Goal: Task Accomplishment & Management: Use online tool/utility

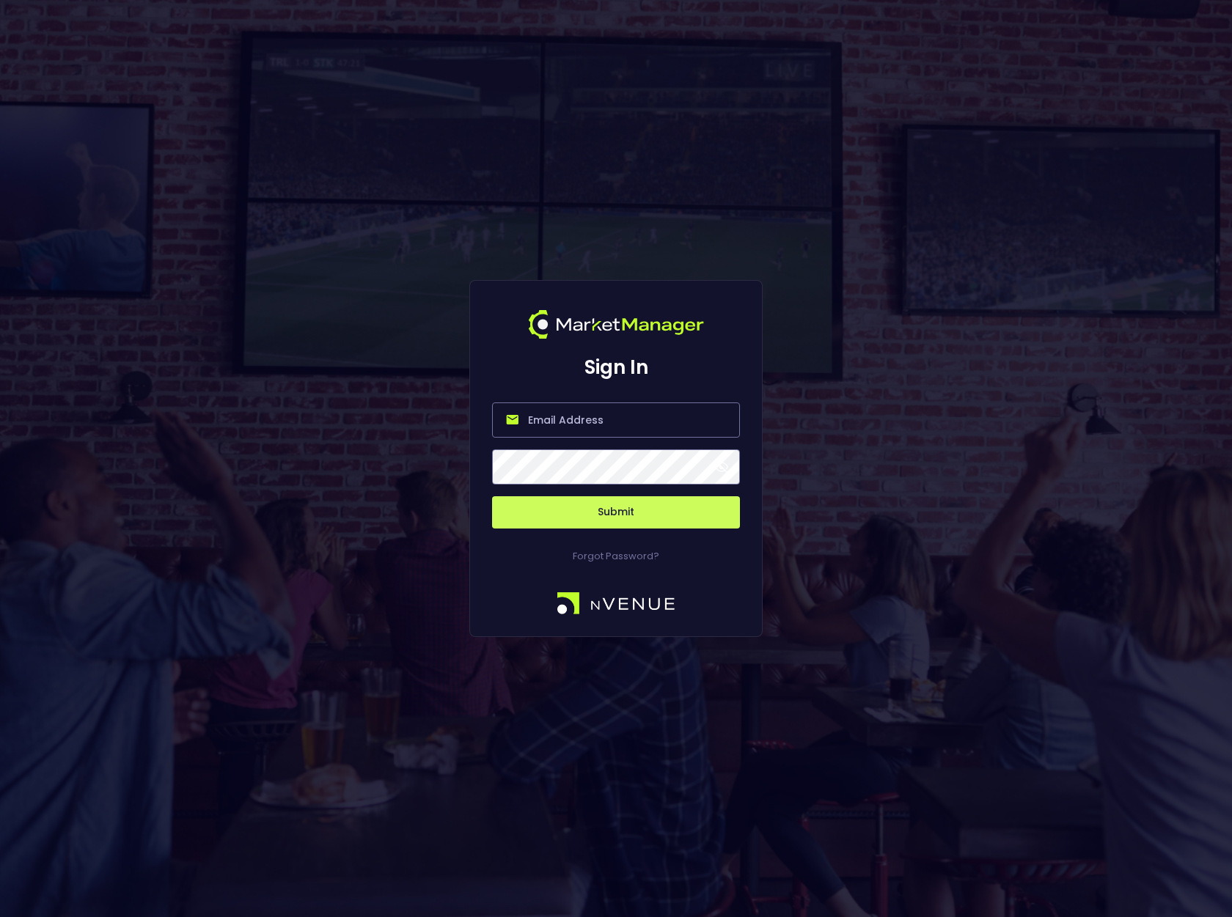
type input "[PERSON_NAME][EMAIL_ADDRESS][DOMAIN_NAME]"
click at [617, 513] on button "Submit" at bounding box center [616, 512] width 248 height 32
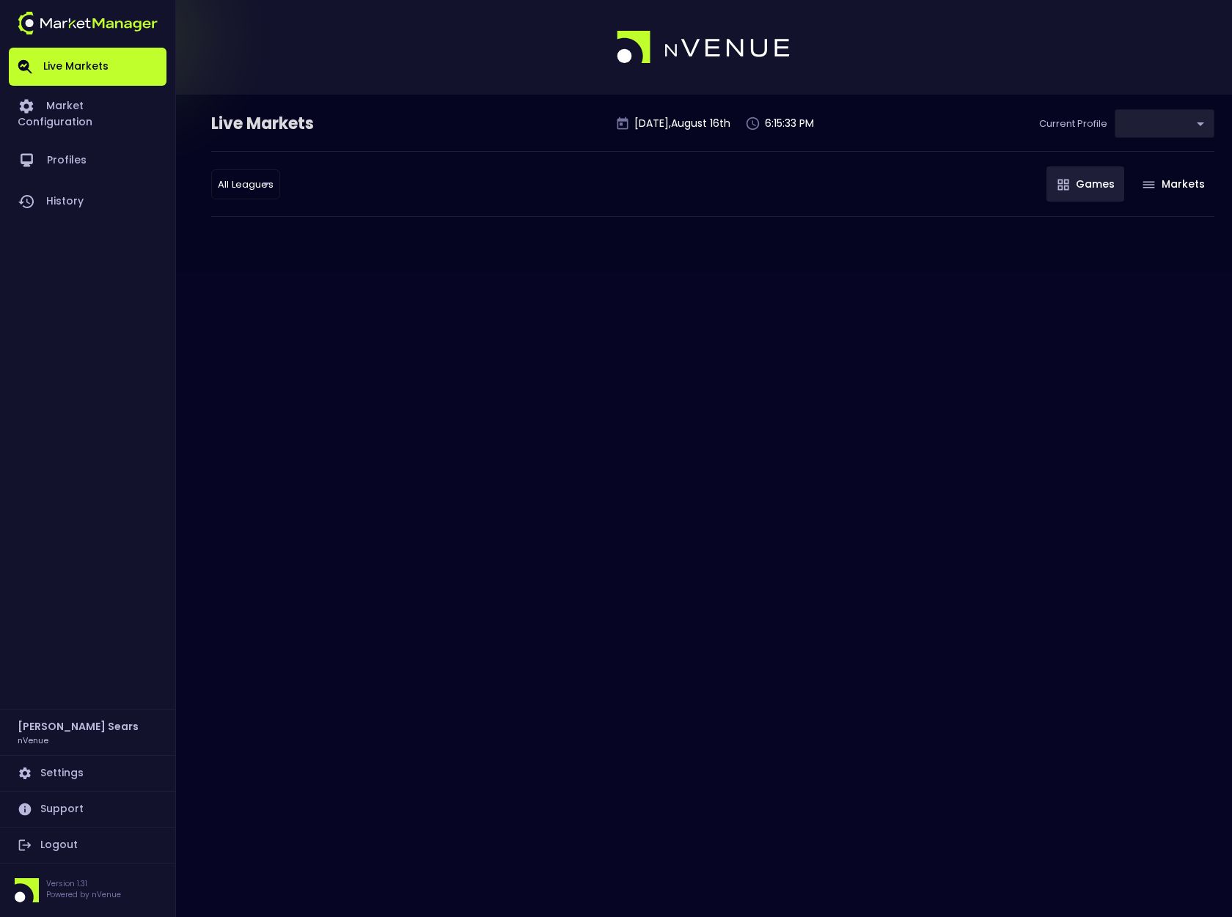
type input "d66ee90f-df8e-430e-a05c-aaf70ad95ad9"
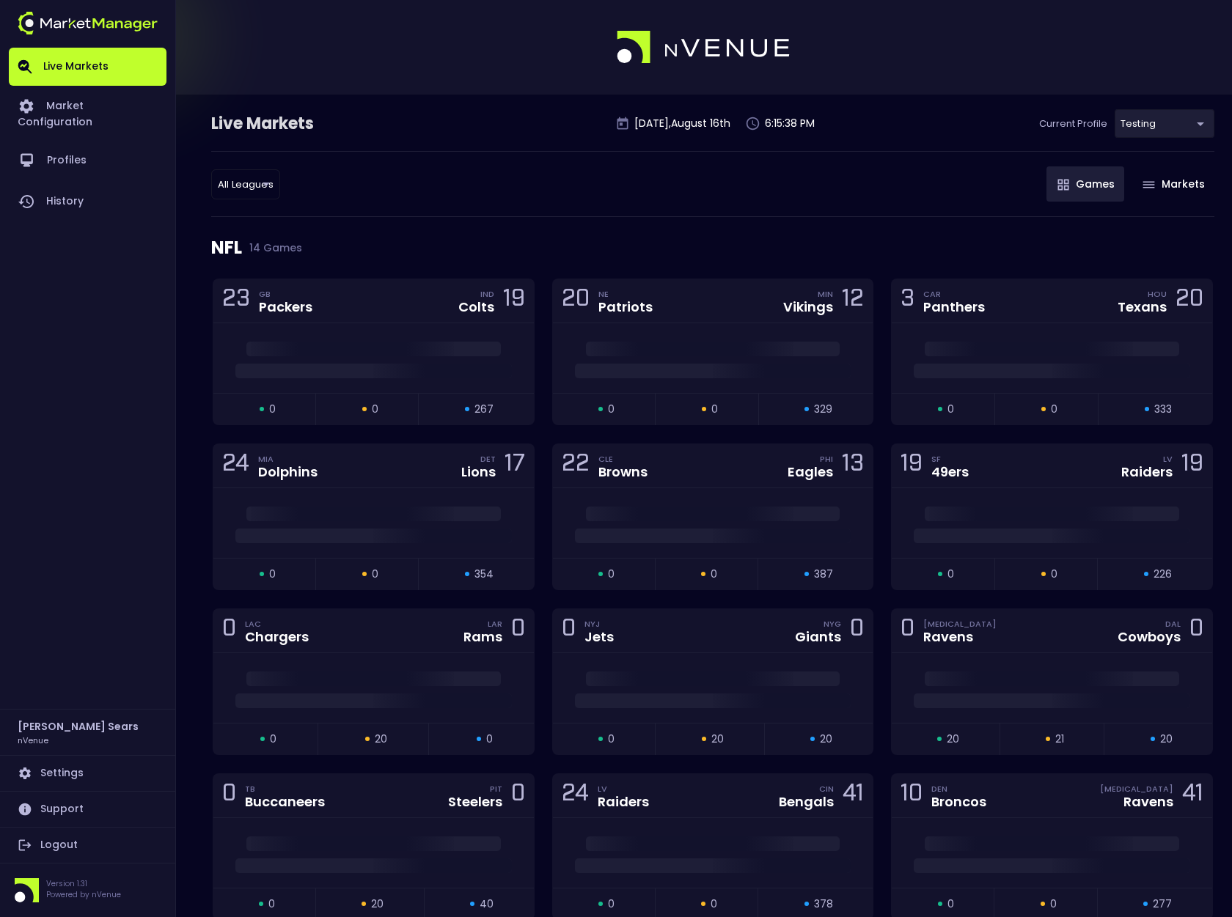
click at [1097, 188] on button "Games" at bounding box center [1085, 183] width 78 height 35
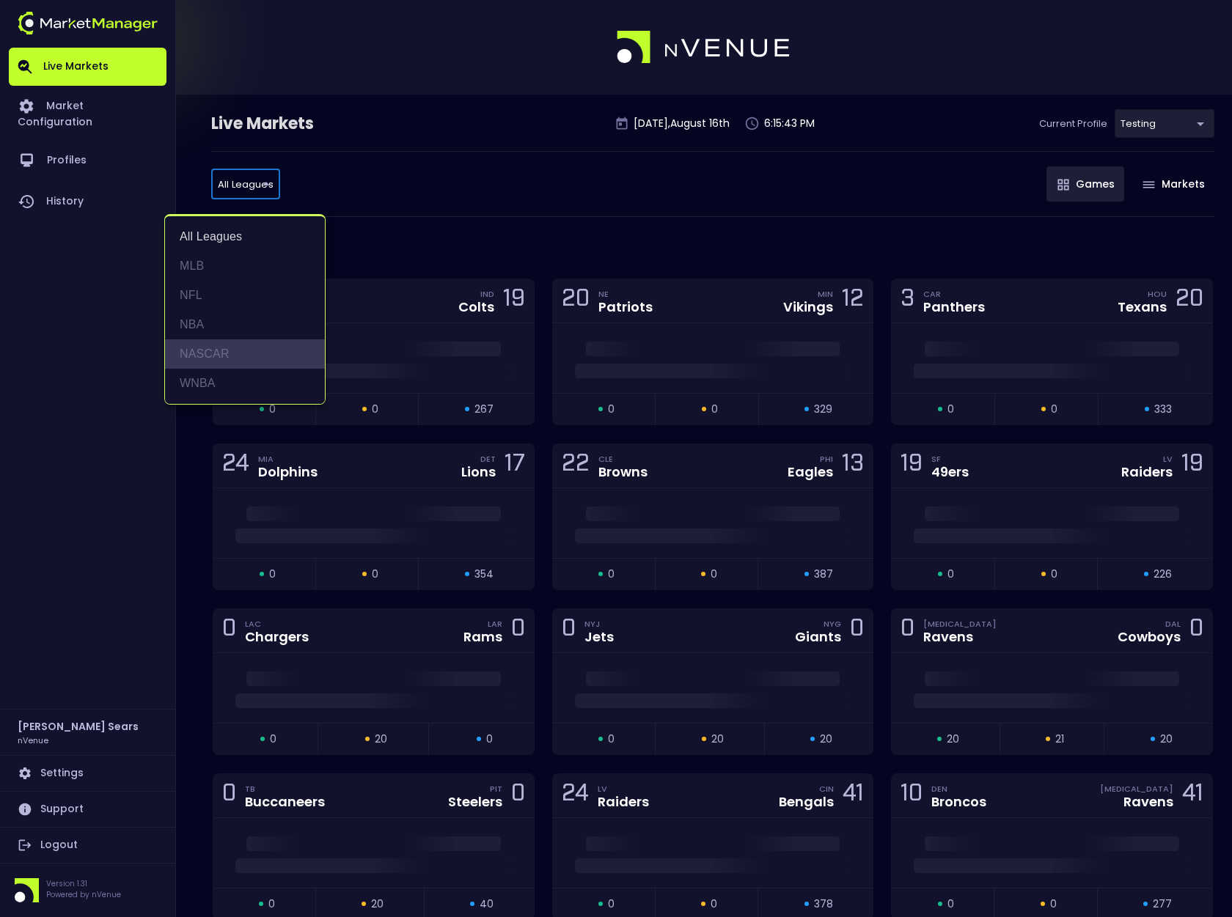
drag, startPoint x: 218, startPoint y: 353, endPoint x: 229, endPoint y: 425, distance: 72.7
click at [218, 353] on li "NASCAR" at bounding box center [245, 354] width 160 height 29
type input "NASCAR"
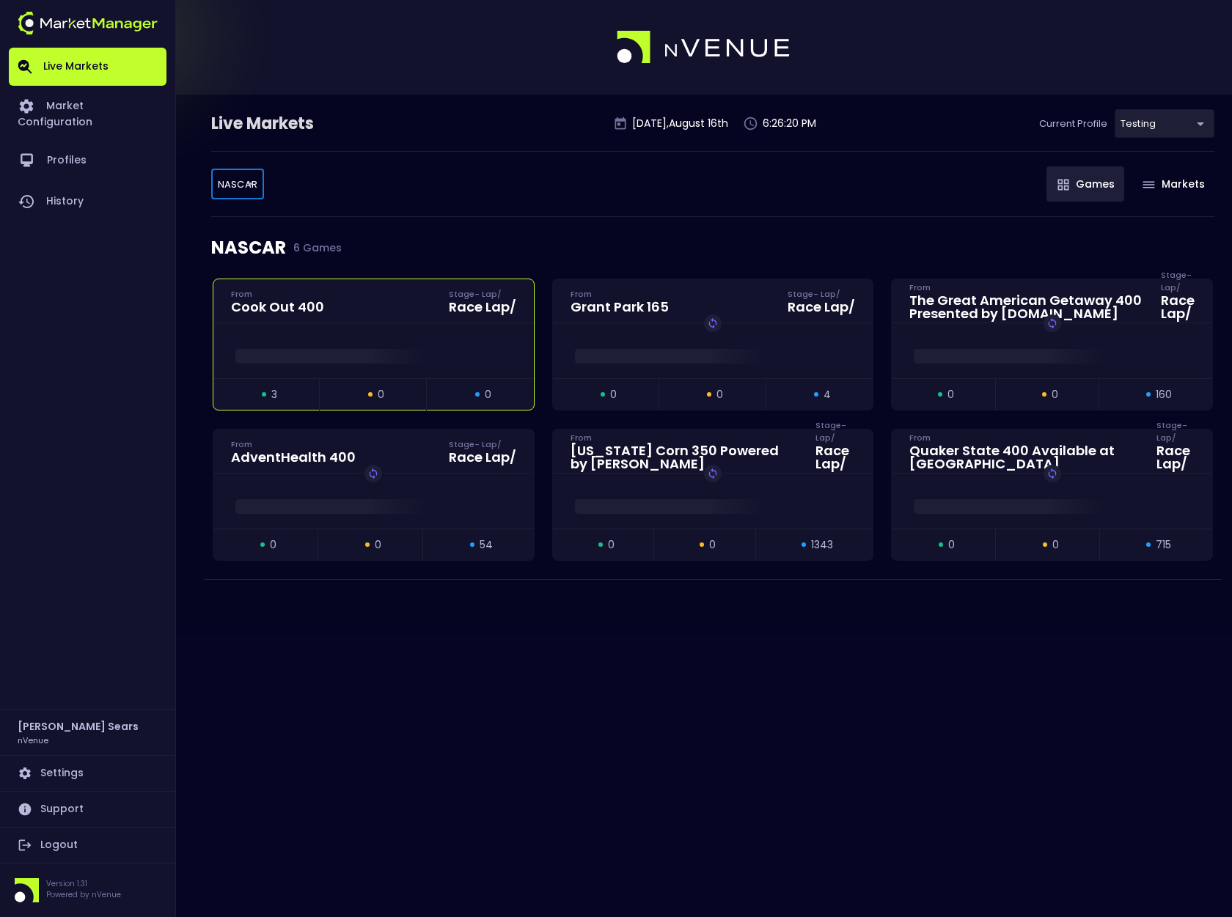
click at [455, 320] on div "Cook Out 400 From Stage - Lap / Race Lap /" at bounding box center [373, 301] width 320 height 44
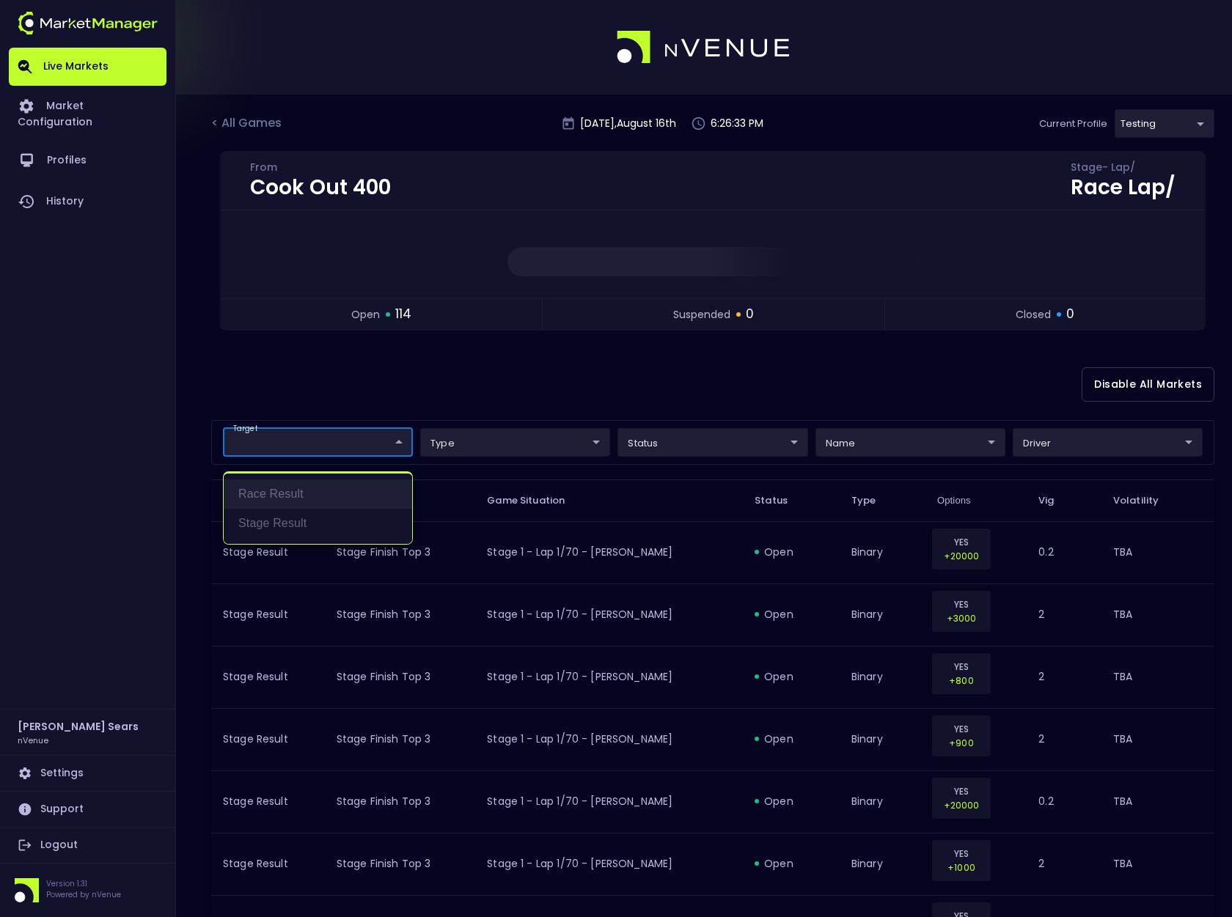
click at [290, 490] on li "Race Result" at bounding box center [318, 494] width 188 height 29
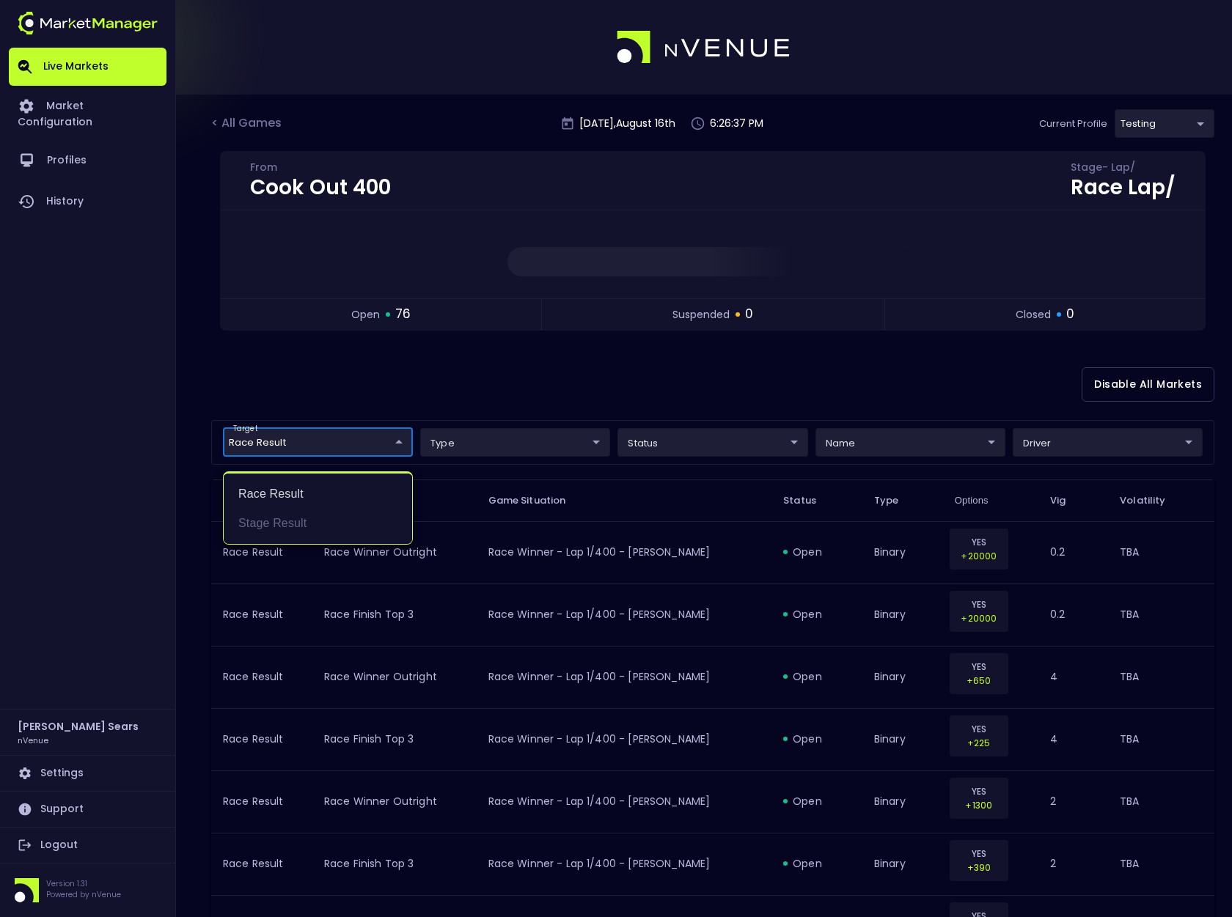
click at [899, 449] on div at bounding box center [616, 458] width 1232 height 917
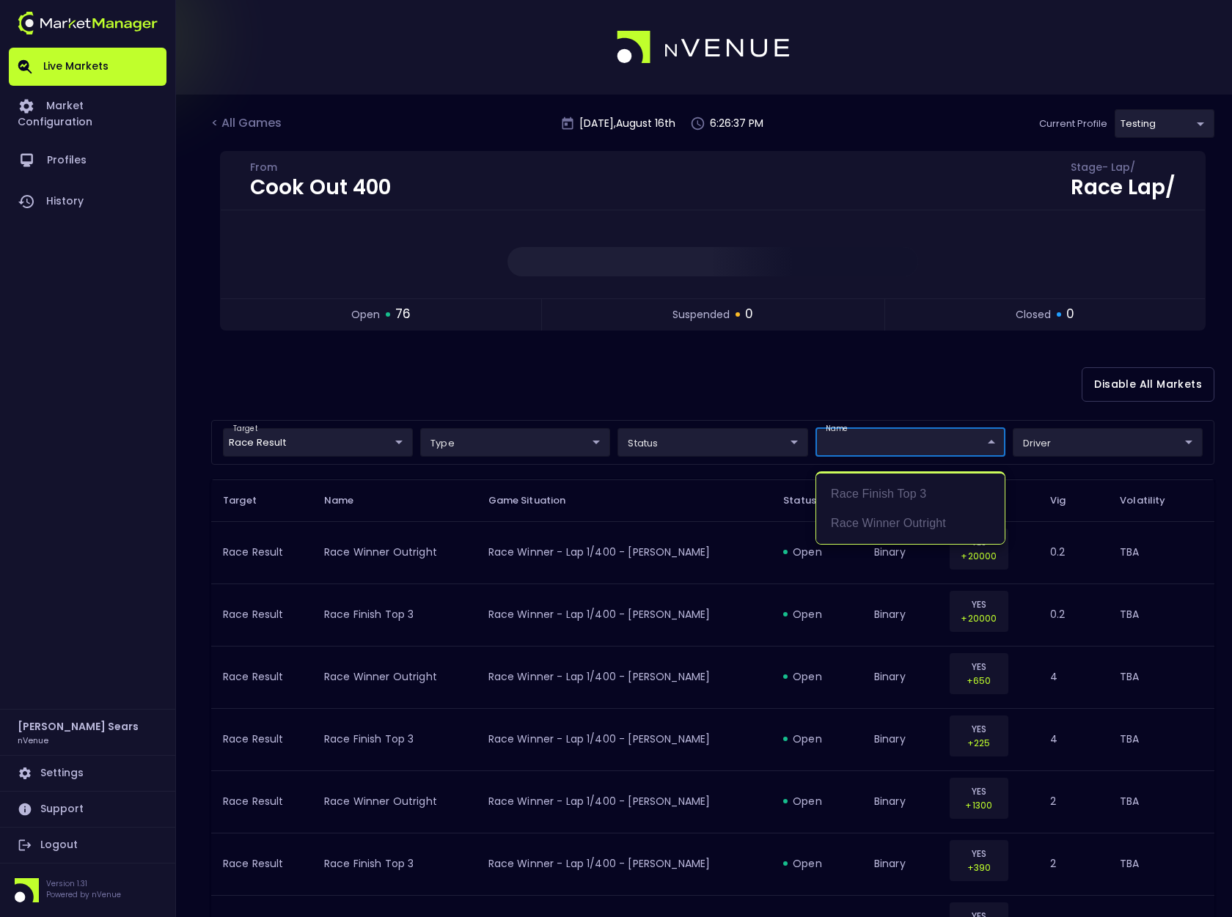
click at [1068, 448] on div at bounding box center [616, 458] width 1232 height 917
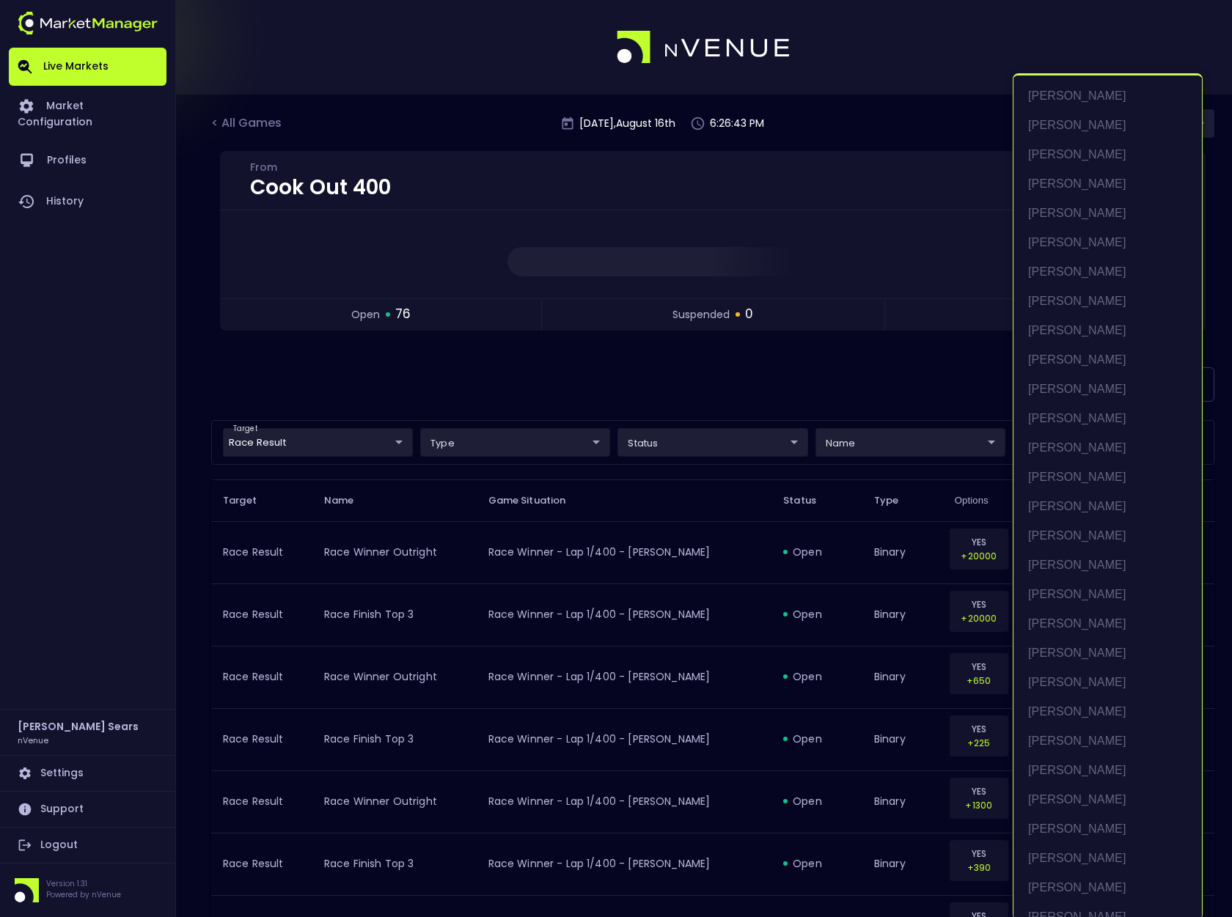
click at [664, 439] on div at bounding box center [616, 458] width 1232 height 917
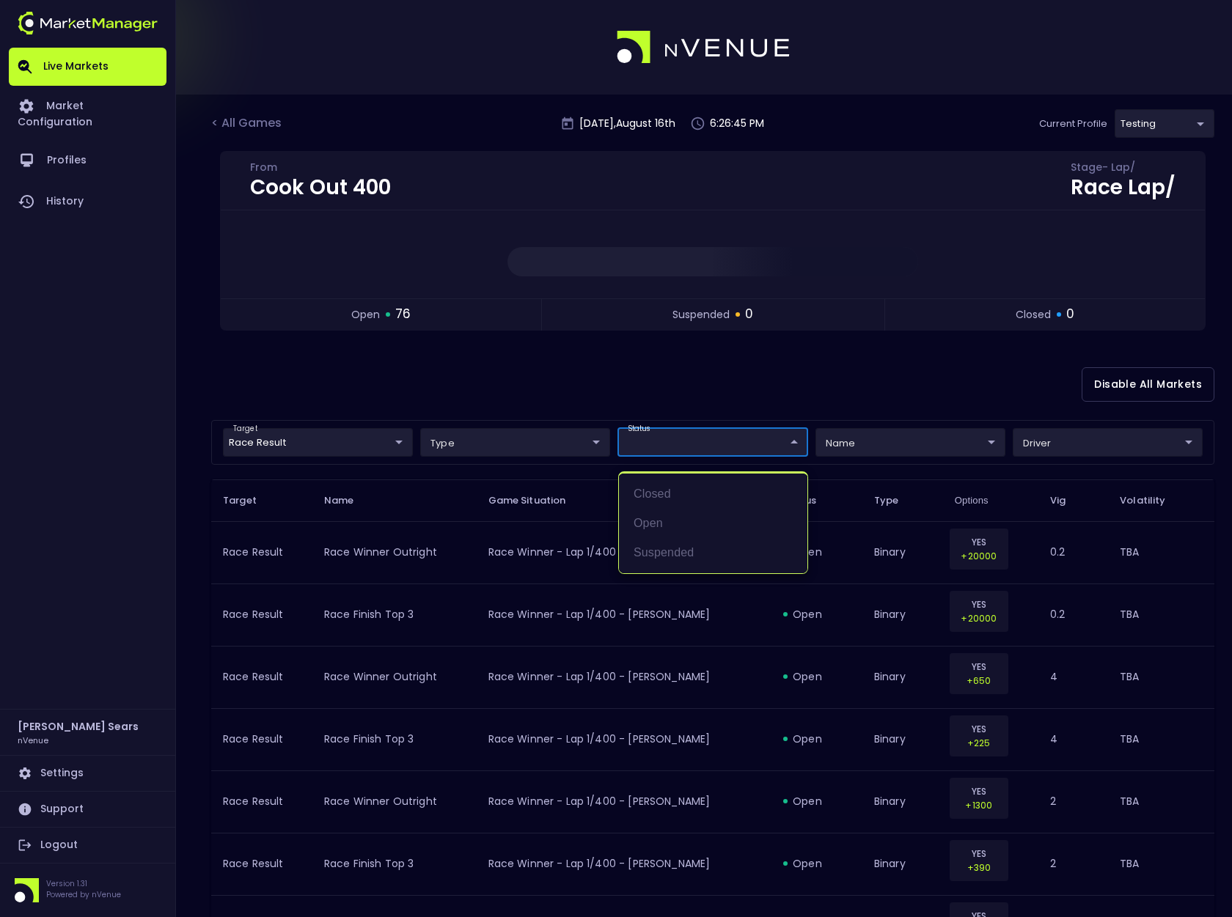
click at [492, 447] on div at bounding box center [616, 458] width 1232 height 917
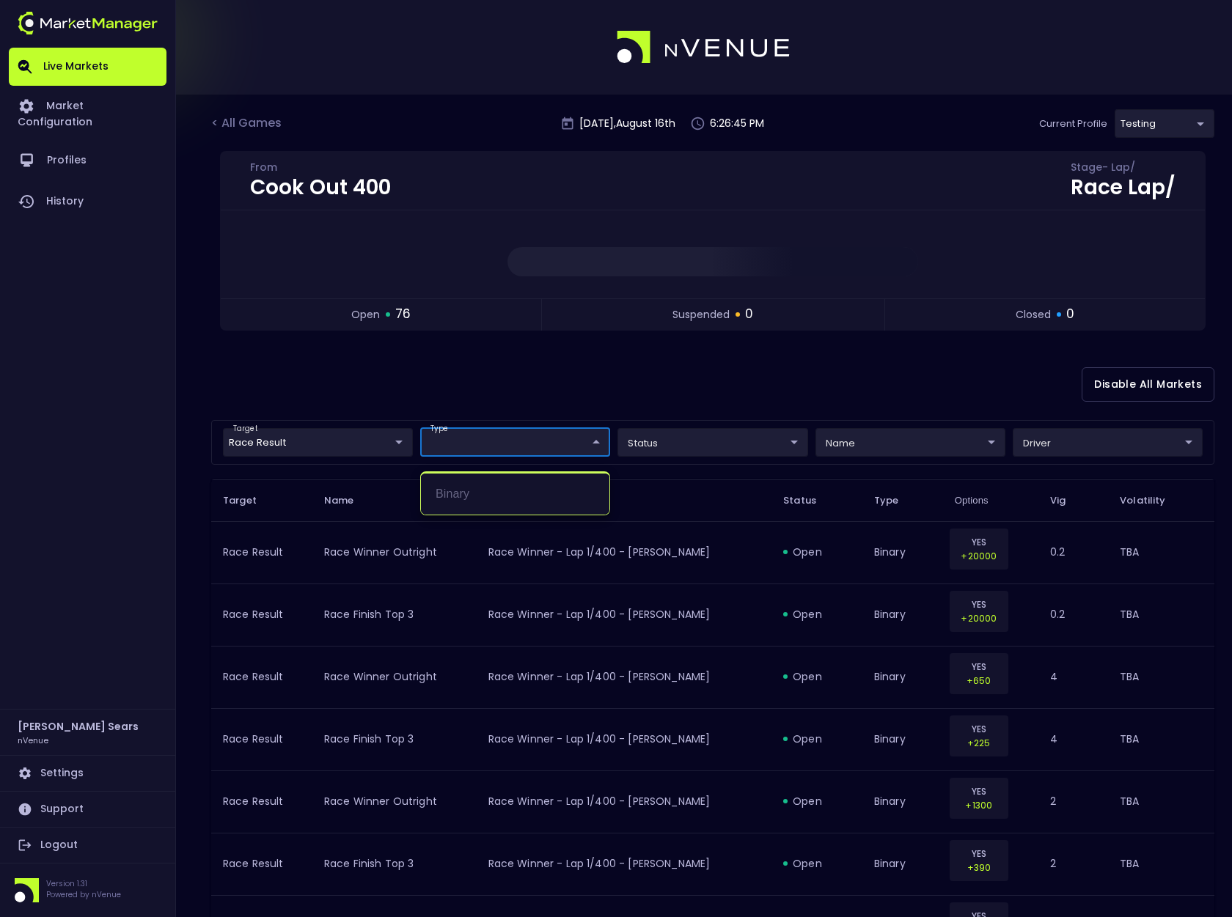
click at [415, 404] on div at bounding box center [616, 458] width 1232 height 917
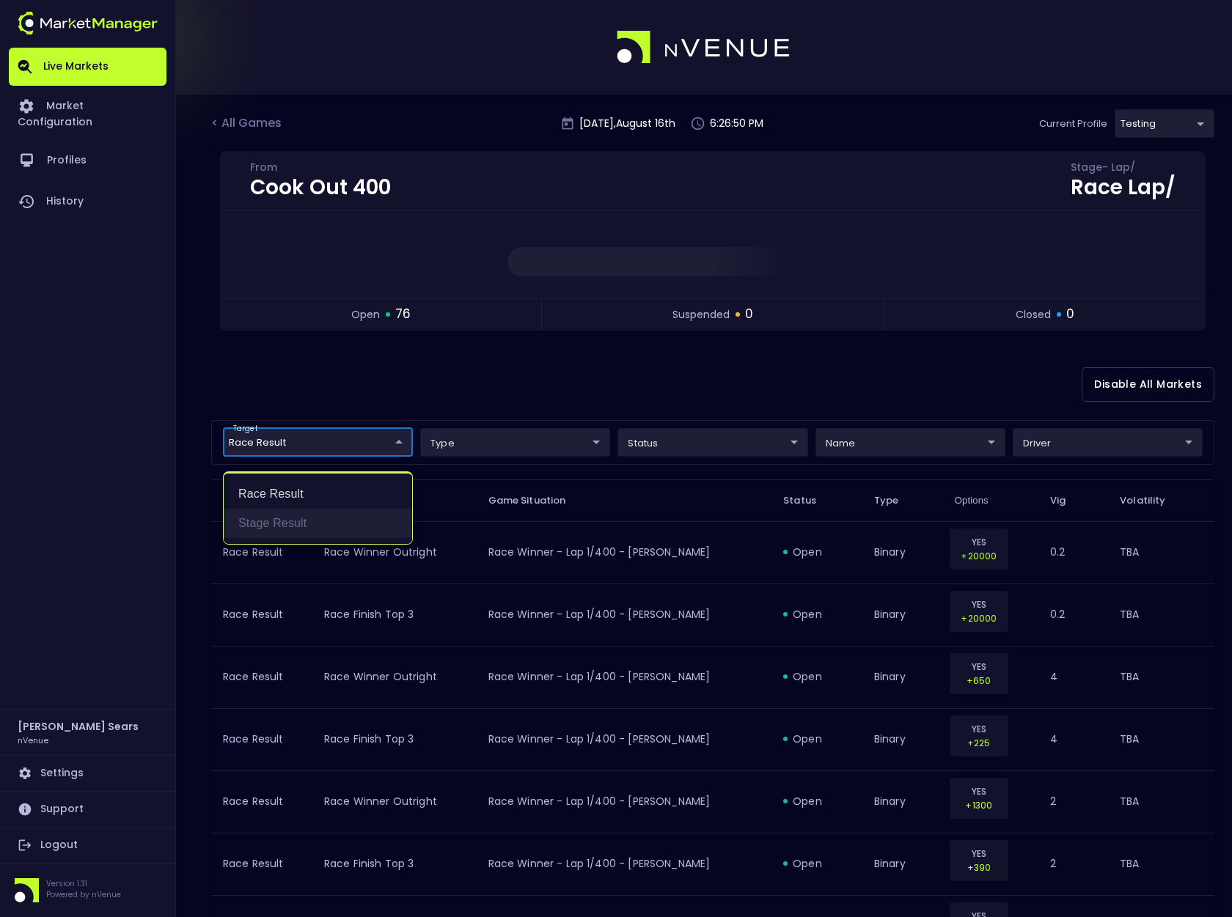
click at [266, 521] on li "Stage Result" at bounding box center [318, 523] width 188 height 29
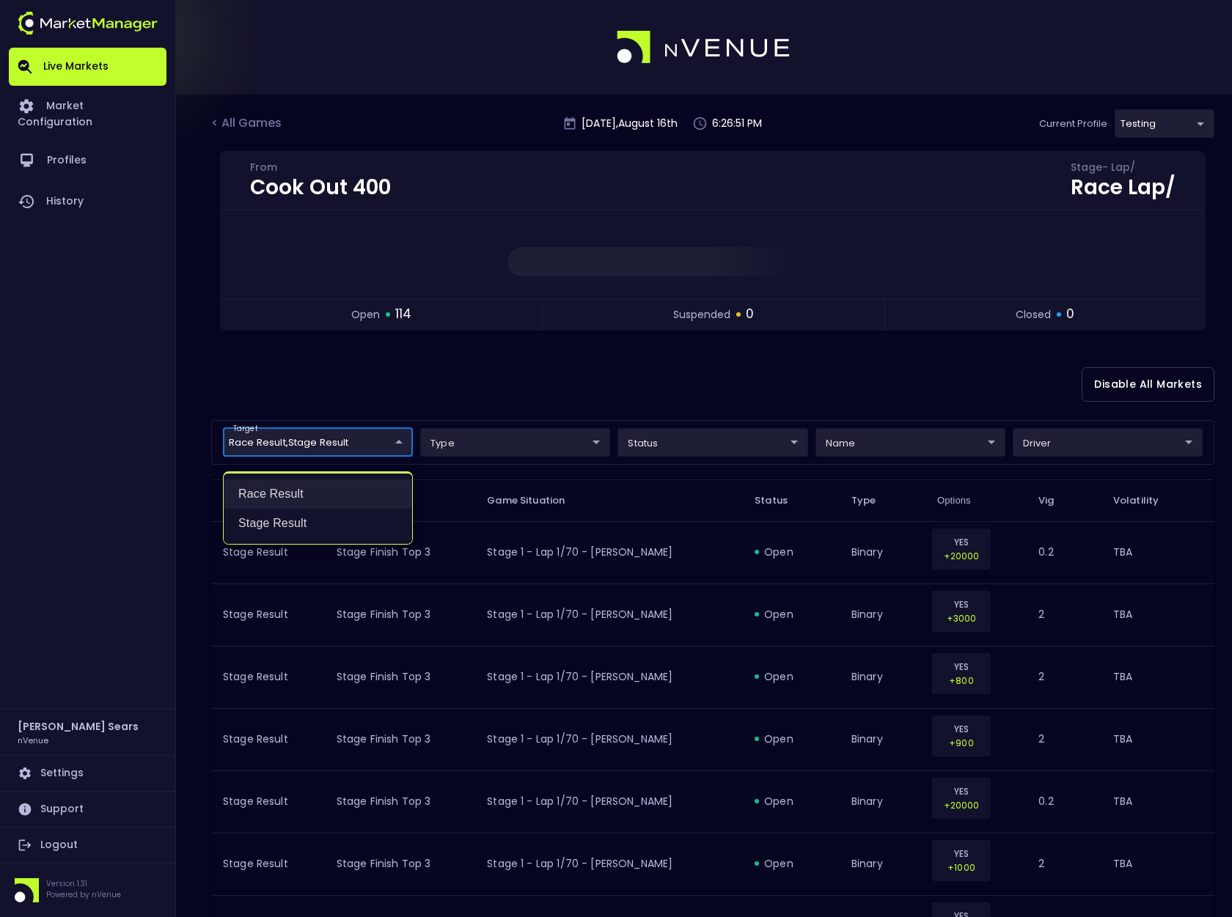
click at [283, 490] on li "Race Result" at bounding box center [318, 494] width 188 height 29
click at [437, 395] on div at bounding box center [616, 458] width 1232 height 917
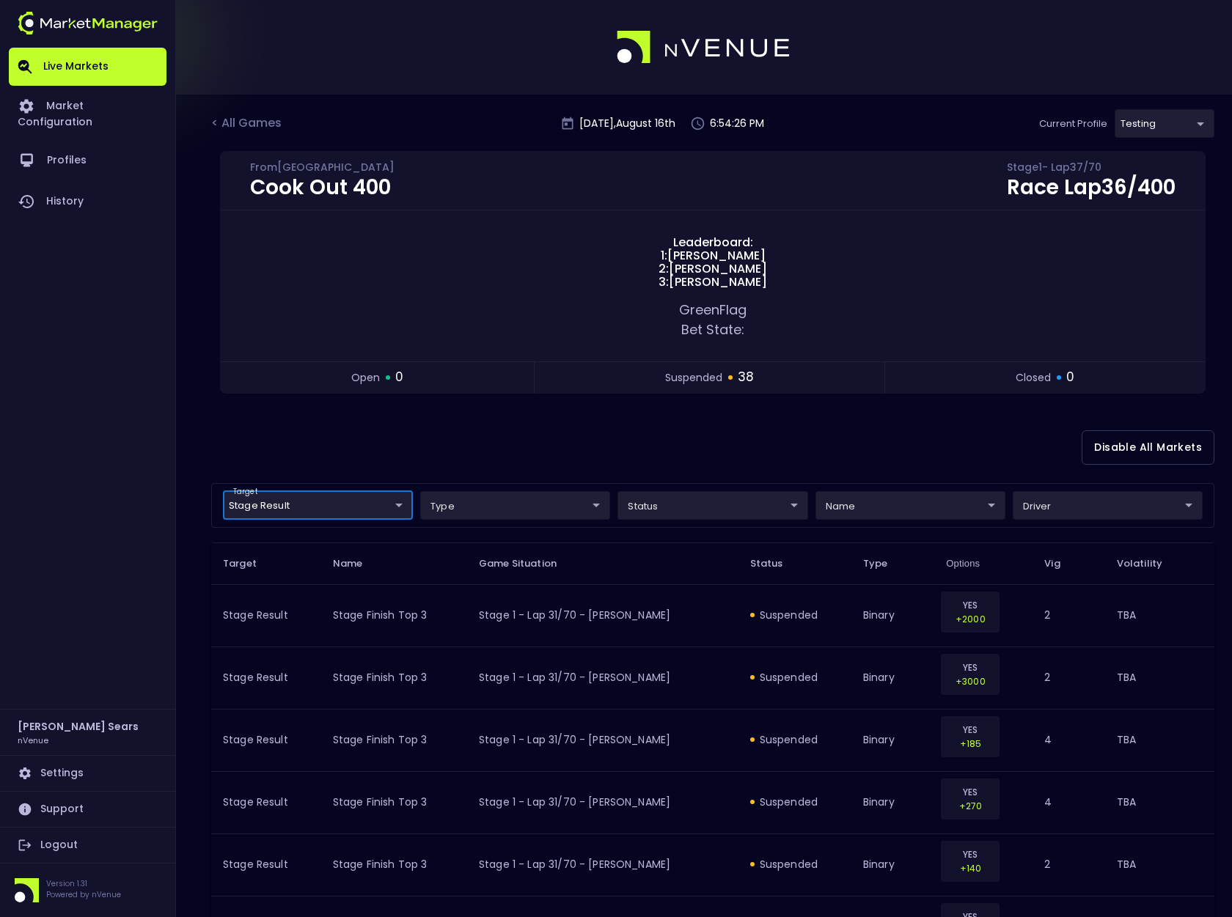
click at [297, 557] on li "Race Result" at bounding box center [318, 557] width 188 height 29
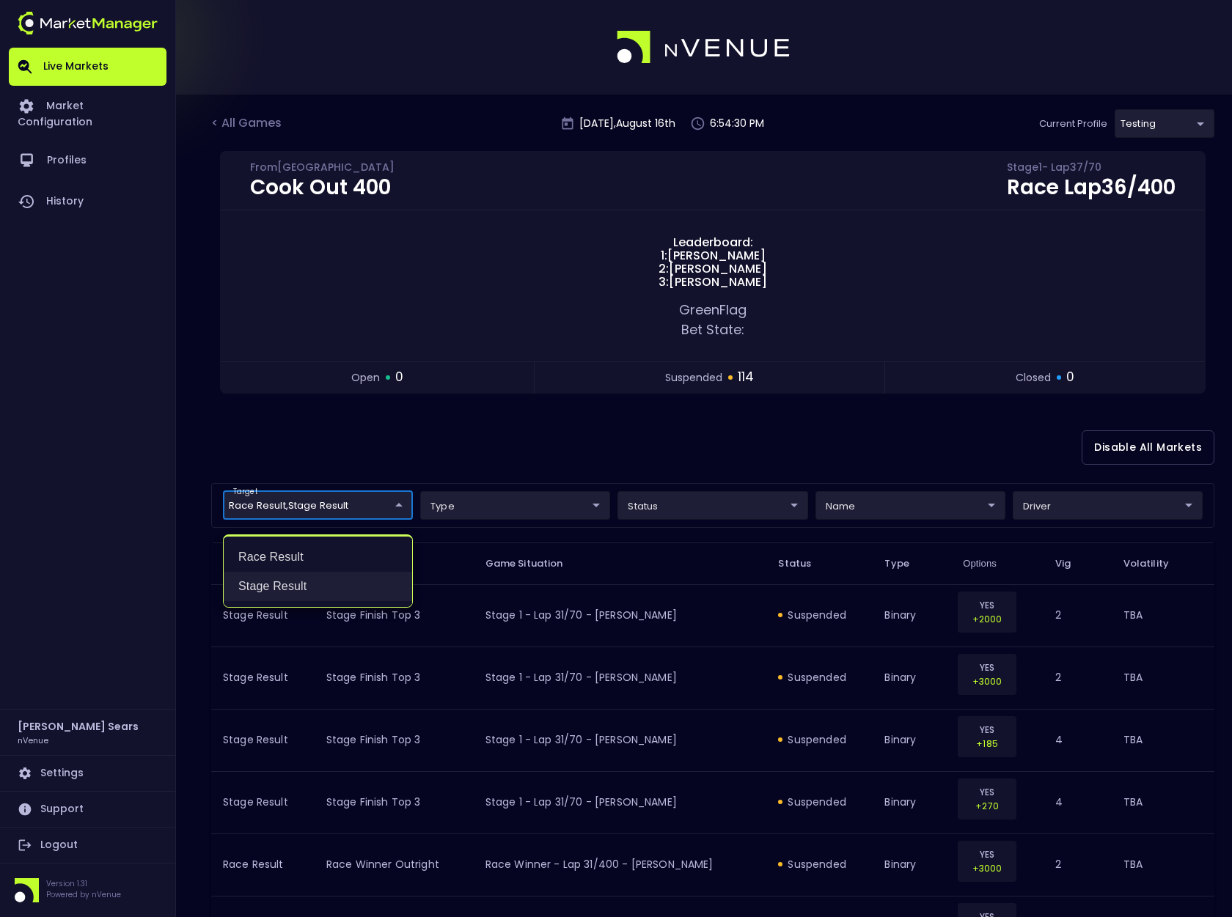
click at [301, 586] on li "Stage Result" at bounding box center [318, 586] width 188 height 29
type input "Race Result"
click at [655, 448] on div at bounding box center [616, 458] width 1232 height 917
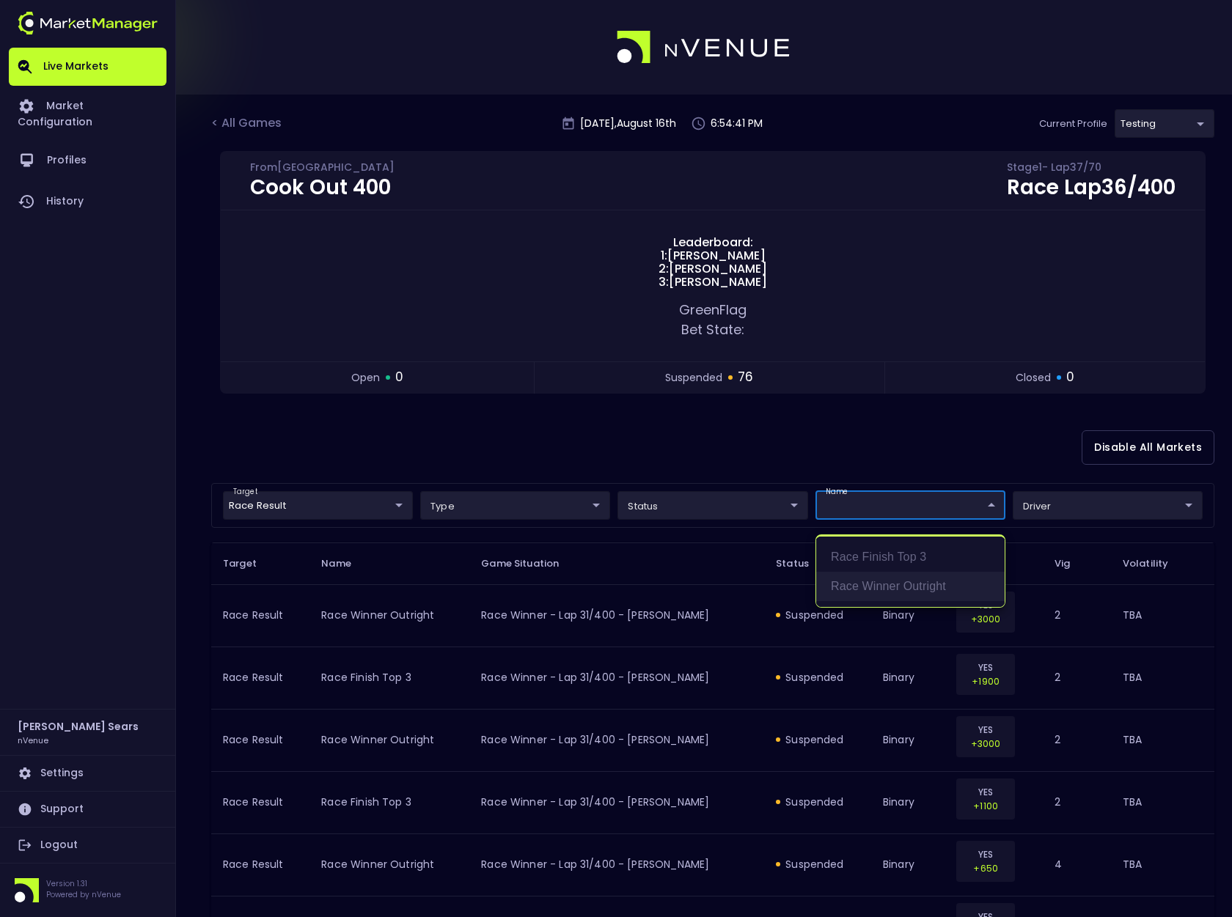
click at [919, 585] on li "Race Winner Outright" at bounding box center [910, 586] width 188 height 29
type input "Race Winner Outright"
click at [1037, 507] on div at bounding box center [616, 458] width 1232 height 917
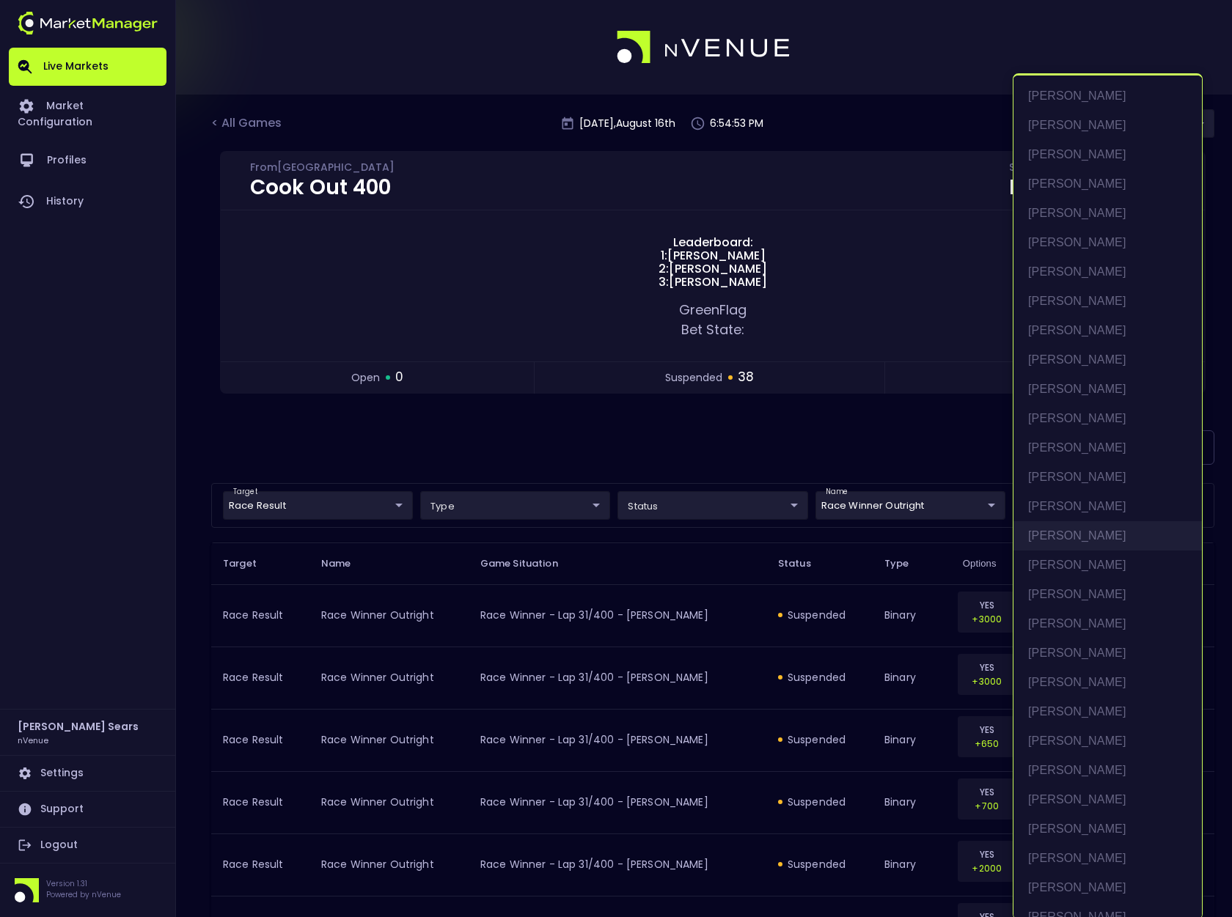
click at [1065, 537] on li "[PERSON_NAME]" at bounding box center [1107, 535] width 188 height 29
type input "[PERSON_NAME]"
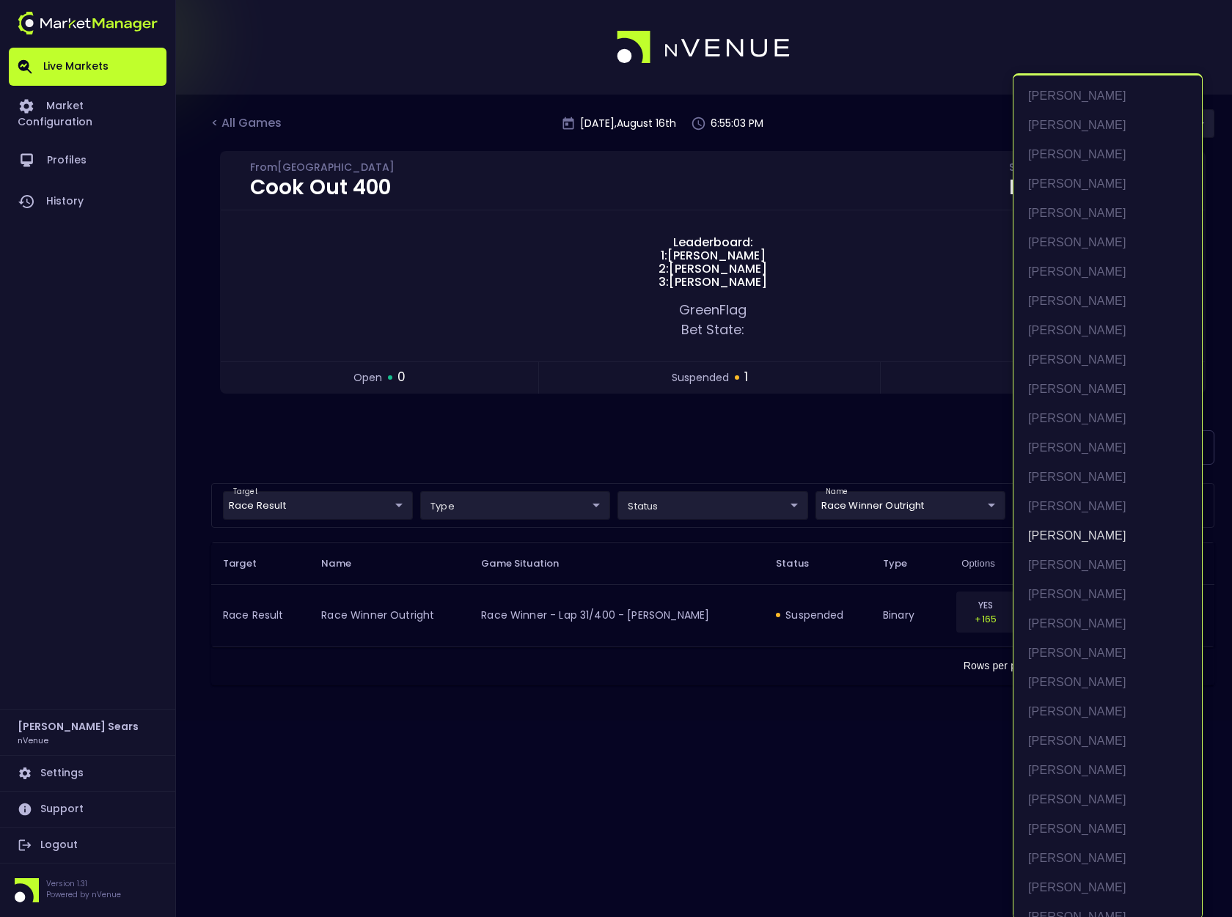
click at [840, 676] on div at bounding box center [616, 458] width 1232 height 917
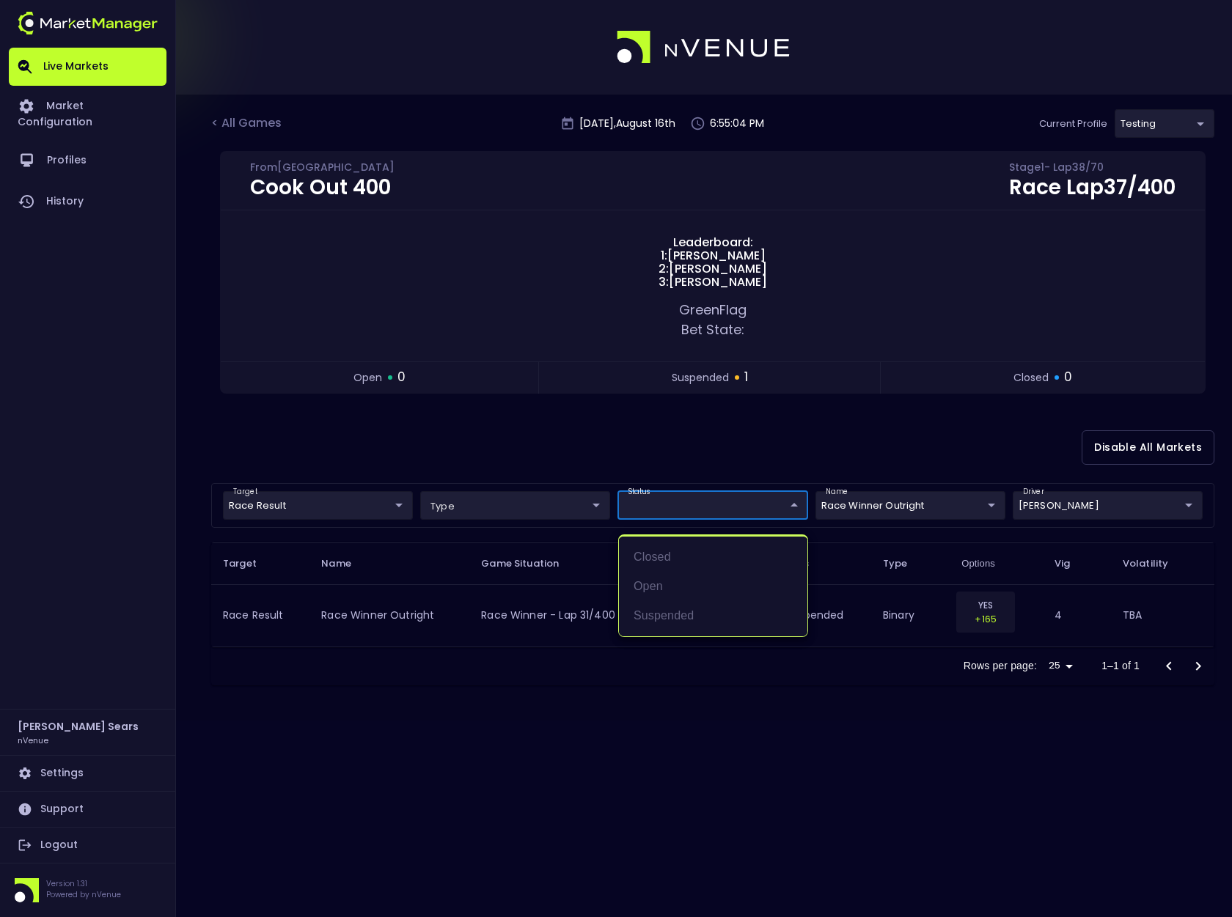
click at [770, 503] on body "Live Markets Market Configuration Profiles History [PERSON_NAME] nVenue Setting…" at bounding box center [616, 458] width 1232 height 917
click at [656, 582] on li "open" at bounding box center [713, 586] width 188 height 29
type input "open"
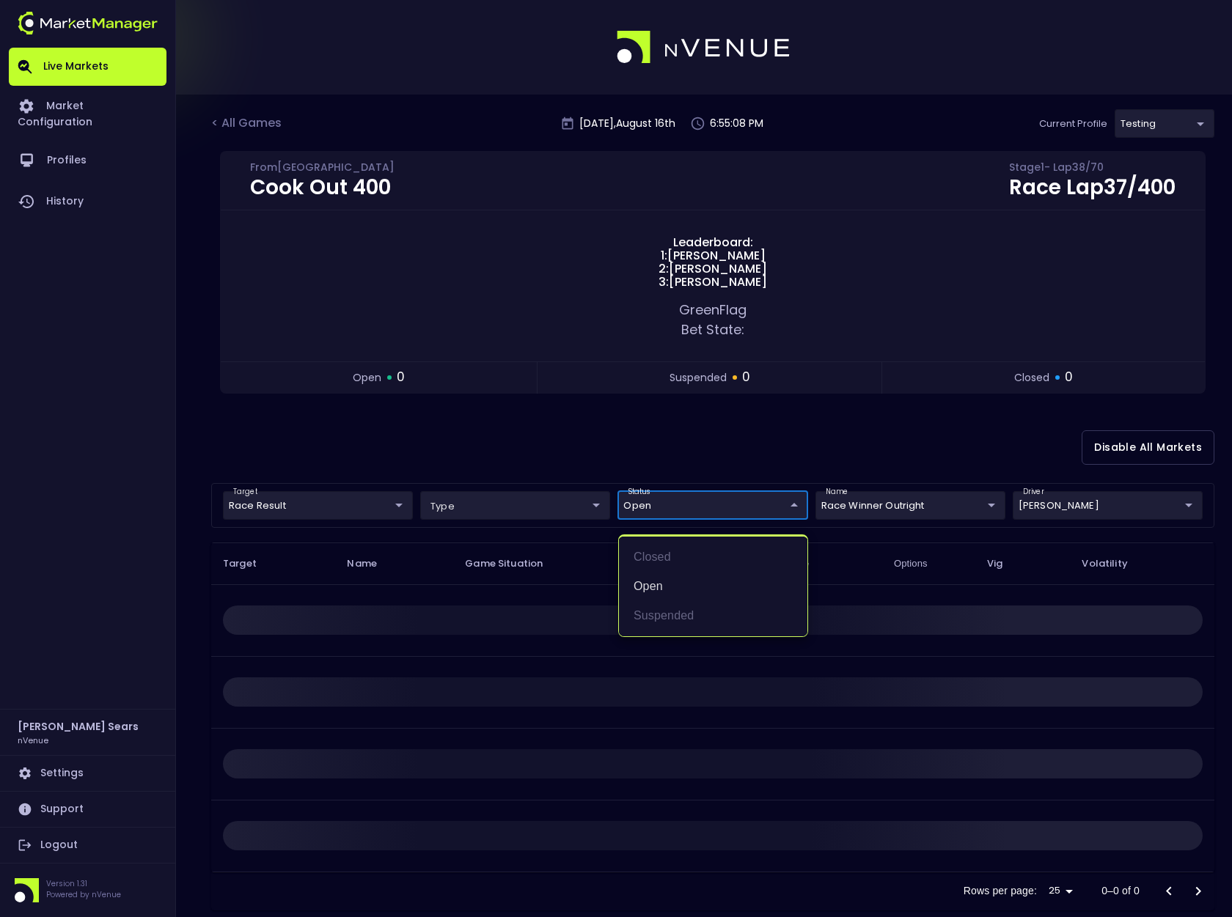
click at [772, 441] on div at bounding box center [616, 458] width 1232 height 917
